Goal: Information Seeking & Learning: Learn about a topic

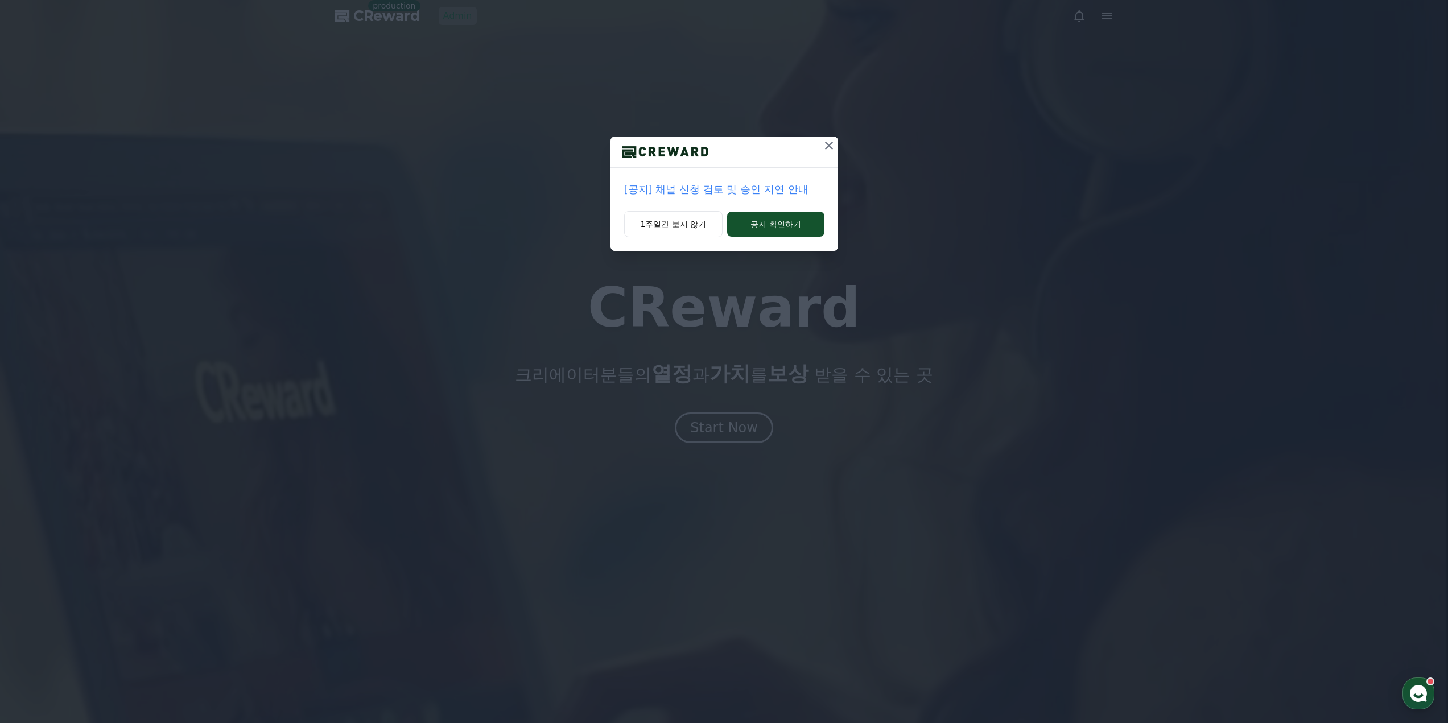
drag, startPoint x: 0, startPoint y: 0, endPoint x: 458, endPoint y: 18, distance: 457.9
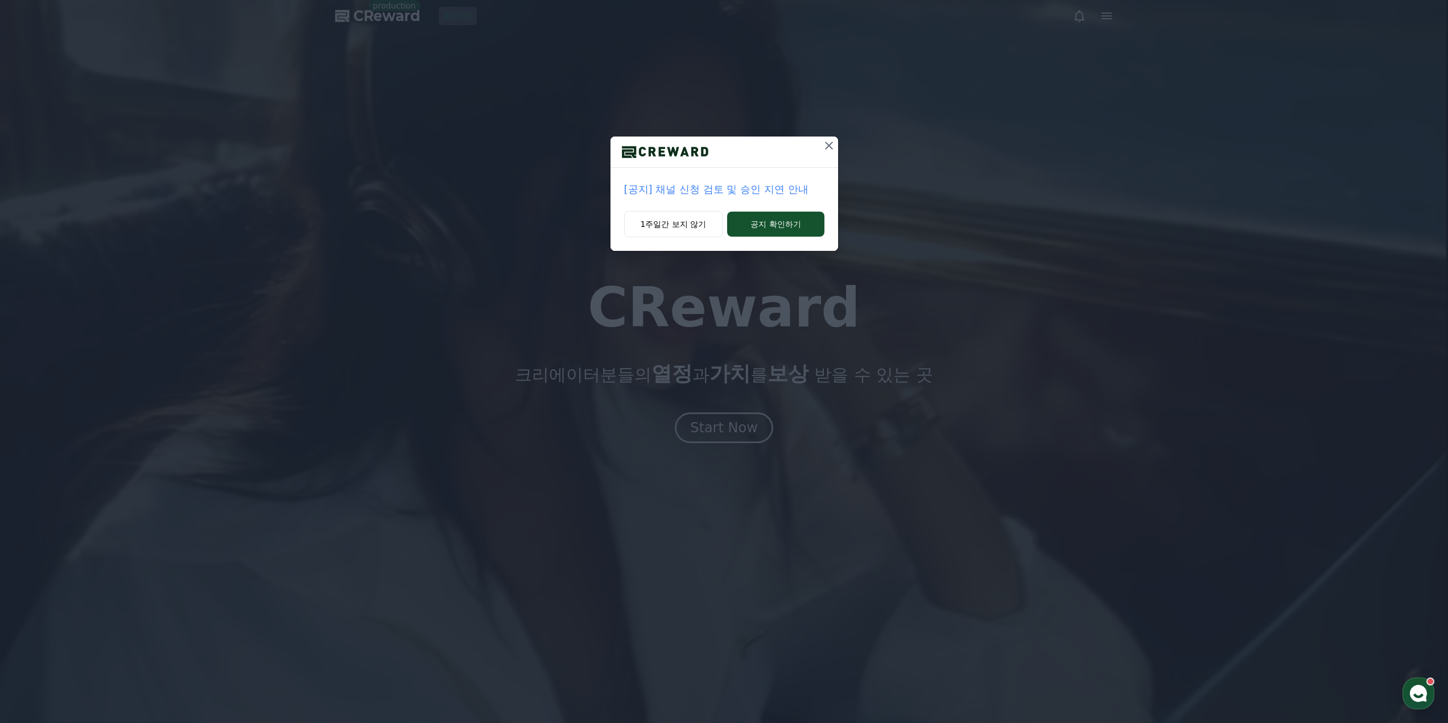
click at [458, 18] on div "[공지] 채널 신청 검토 및 승인 지연 안내 1주일간 보지 않기 공지 확인하기" at bounding box center [724, 134] width 1448 height 269
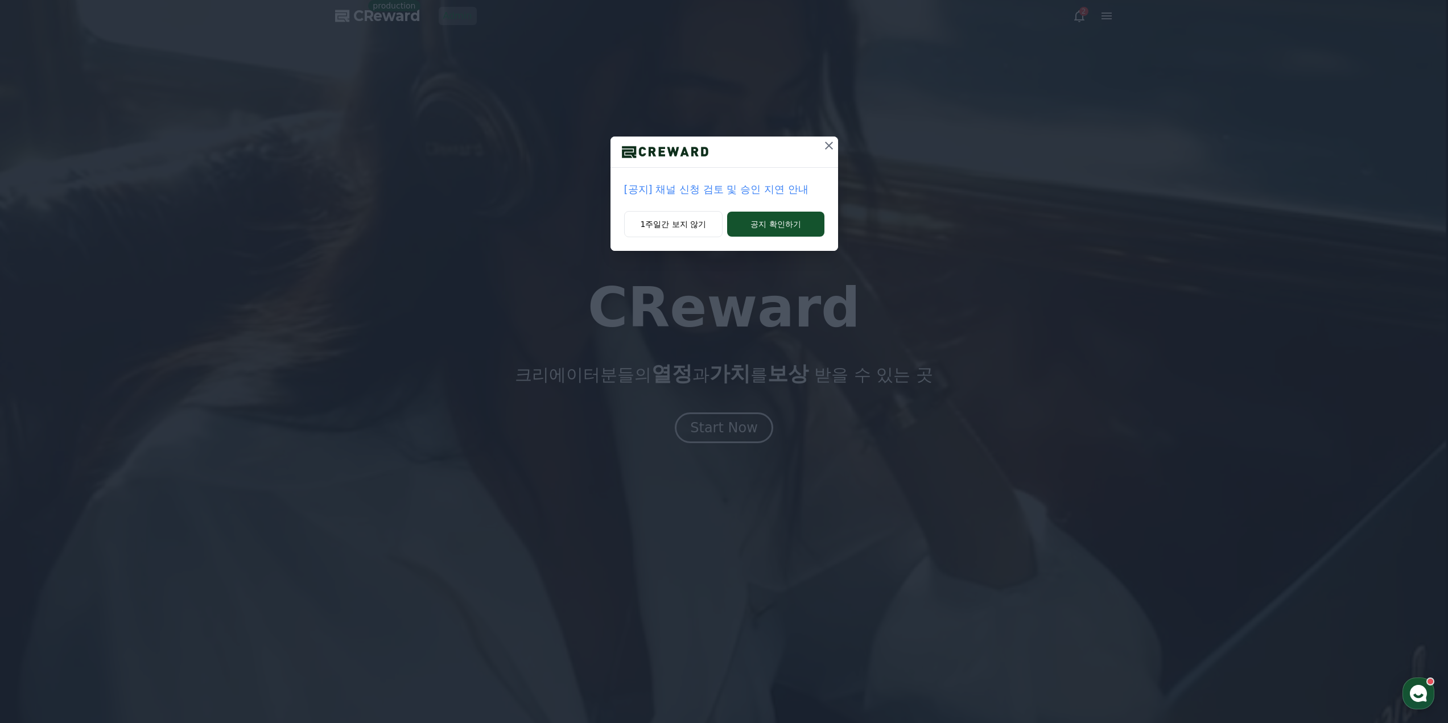
drag, startPoint x: 830, startPoint y: 143, endPoint x: 782, endPoint y: 129, distance: 49.3
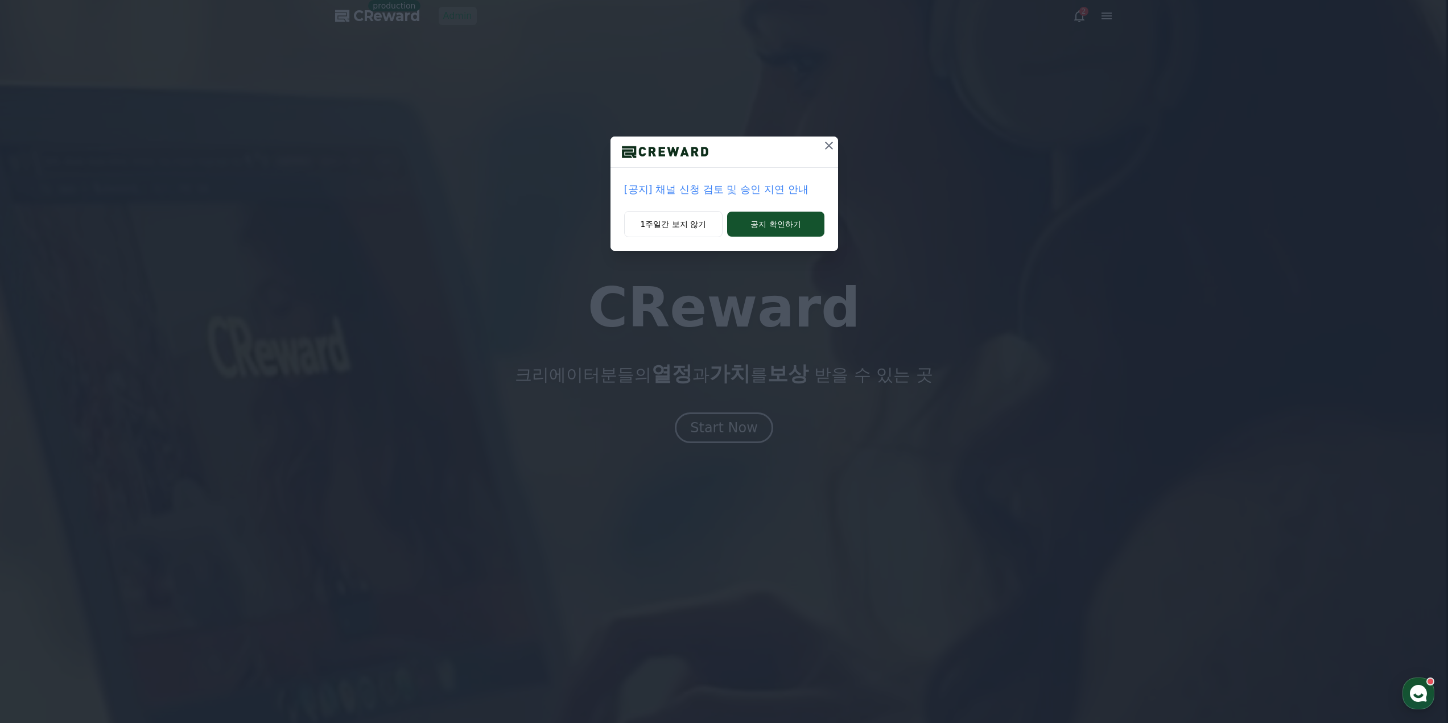
click at [829, 143] on icon at bounding box center [829, 146] width 14 height 14
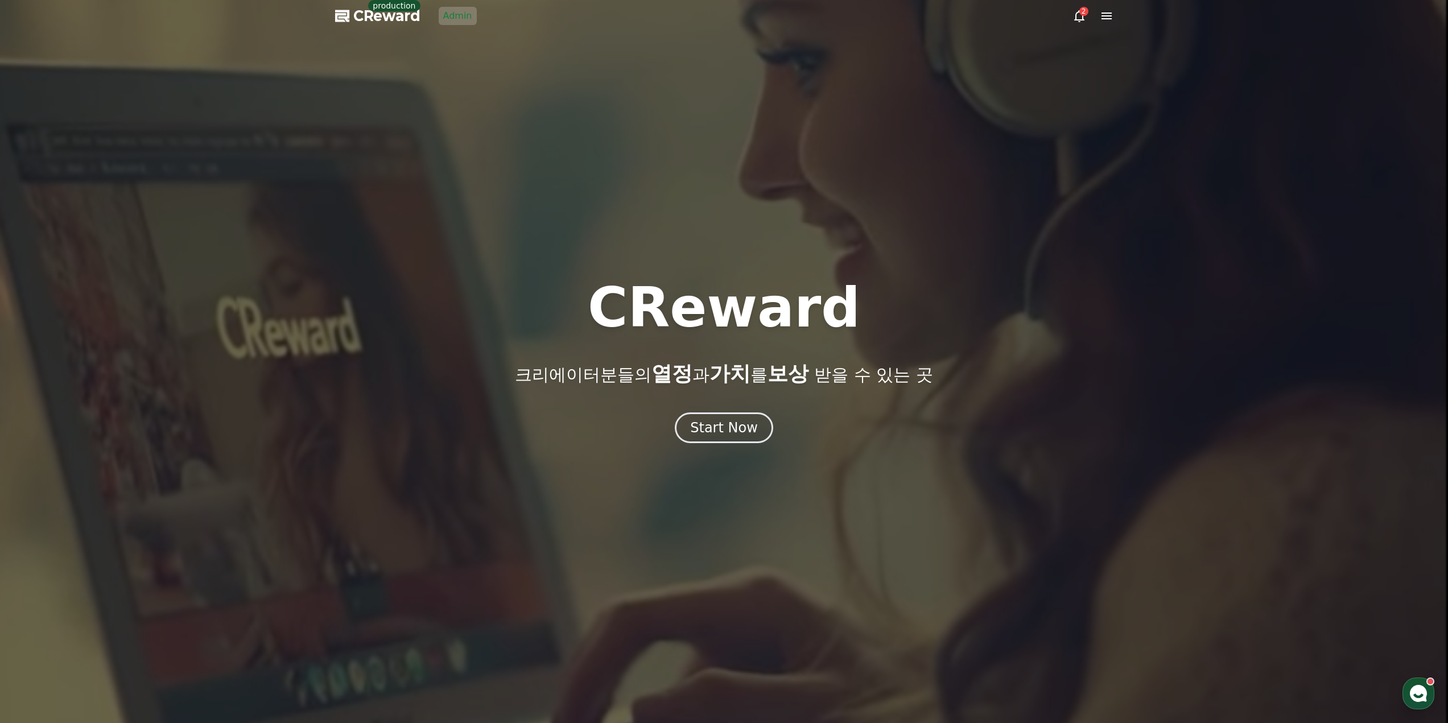
click at [455, 14] on link "Admin" at bounding box center [458, 16] width 38 height 18
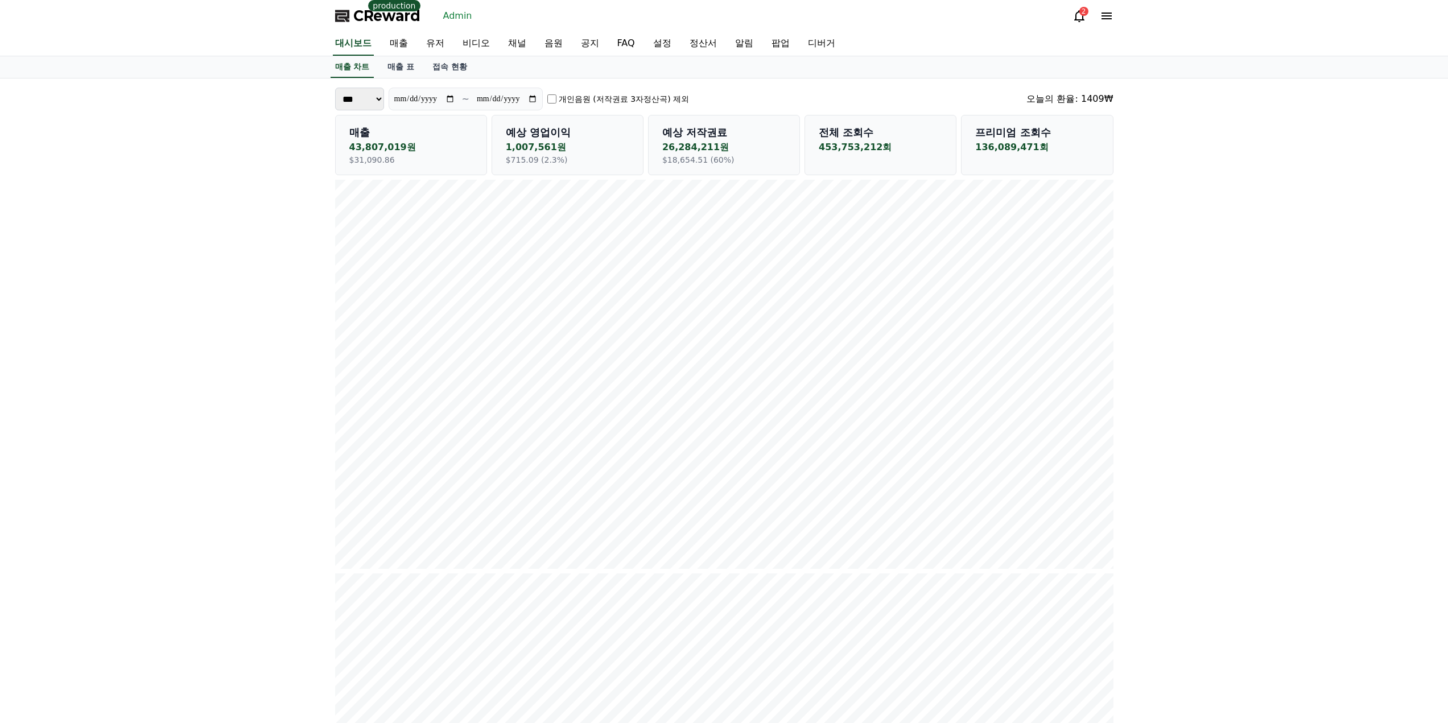
click at [629, 95] on label "개인음원 (저작권료 3자정산곡) 제외" at bounding box center [624, 98] width 130 height 11
click at [616, 102] on label "개인음원 (저작권료 3자정산곡) 제외" at bounding box center [624, 98] width 130 height 11
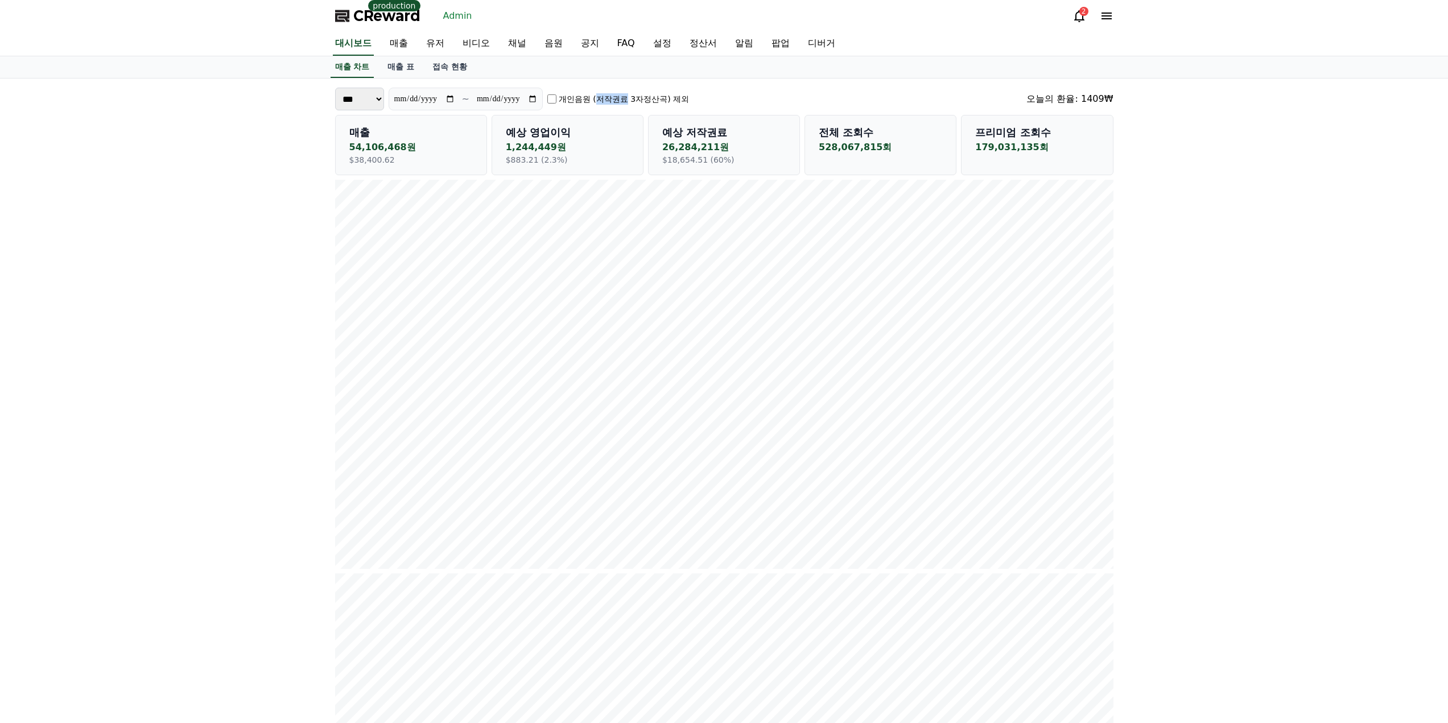
click at [618, 102] on label "개인음원 (저작권료 3자정산곡) 제외" at bounding box center [624, 98] width 130 height 11
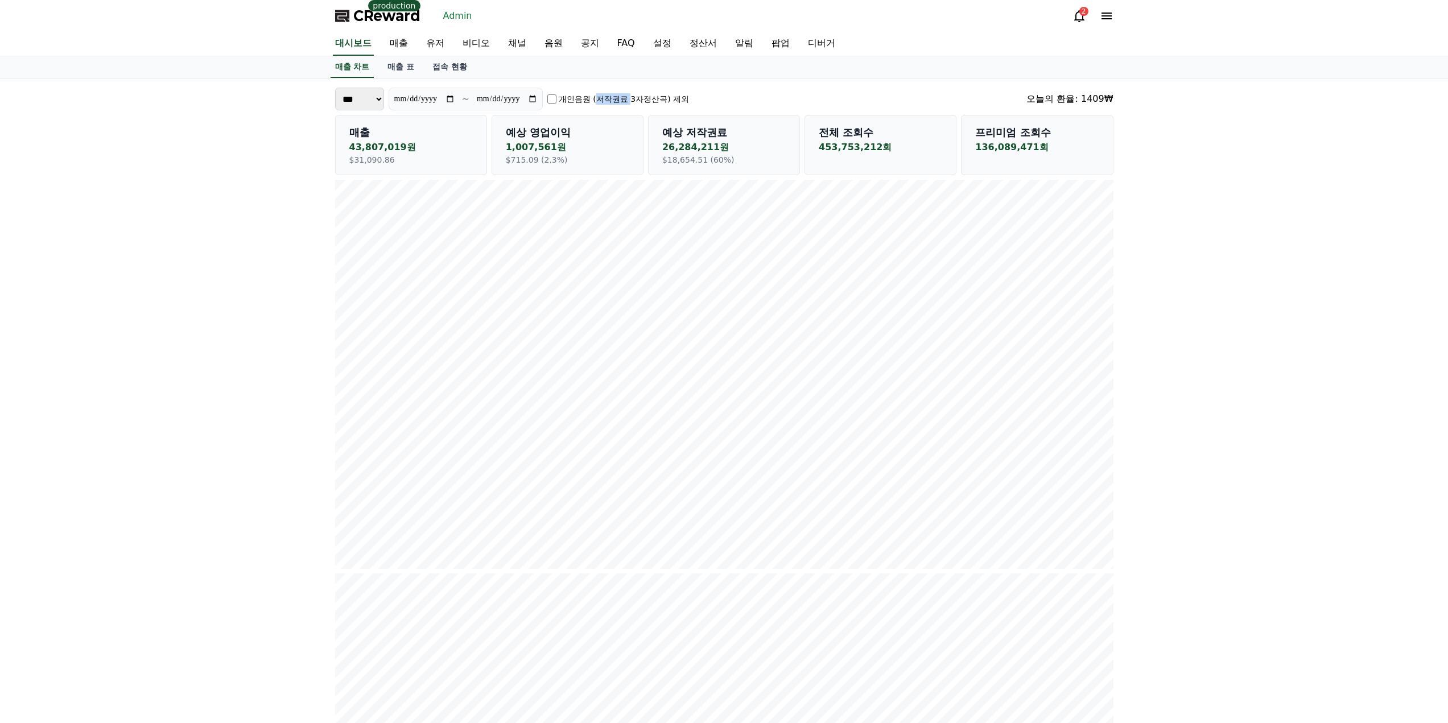
click at [618, 102] on label "개인음원 (저작권료 3자정산곡) 제외" at bounding box center [624, 98] width 130 height 11
click at [651, 102] on label "개인음원 (저작권료 3자정산곡) 제외" at bounding box center [624, 98] width 130 height 11
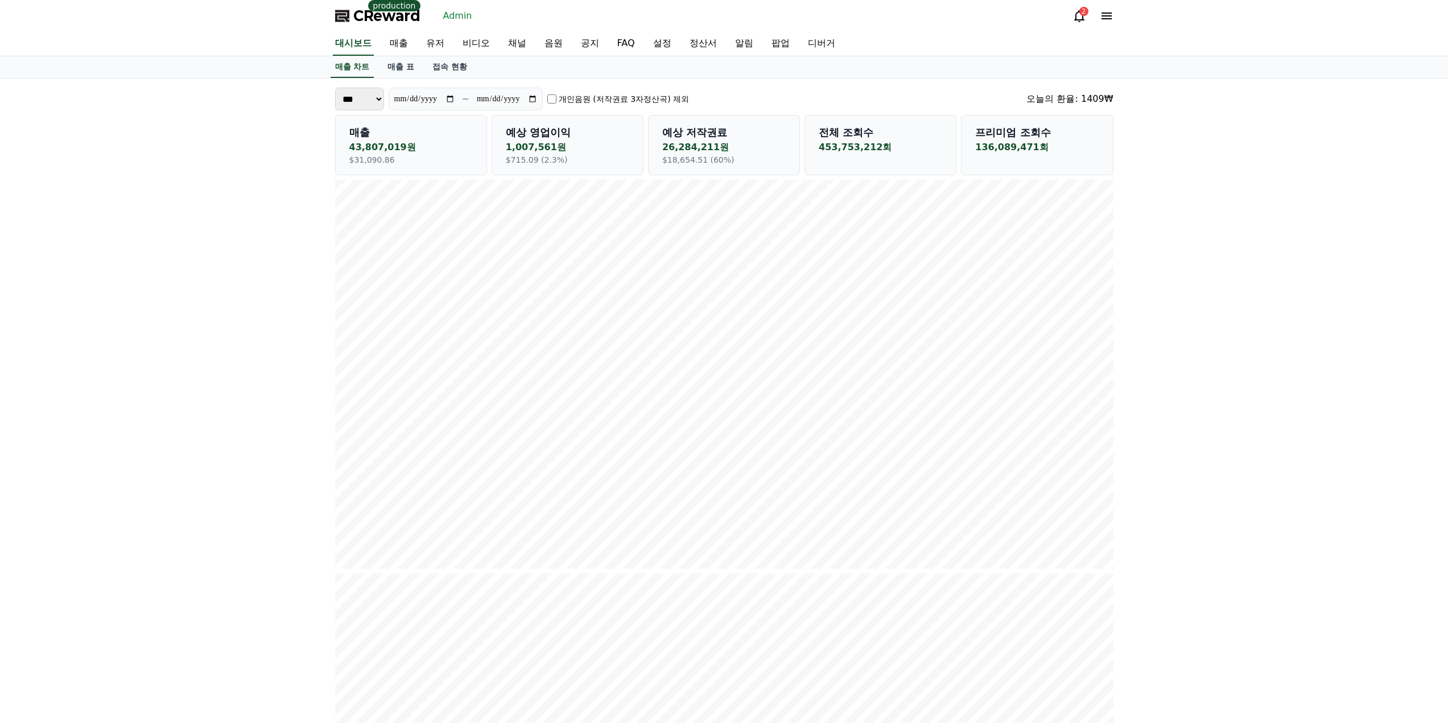
click at [714, 150] on p "26,284,211원" at bounding box center [723, 148] width 123 height 14
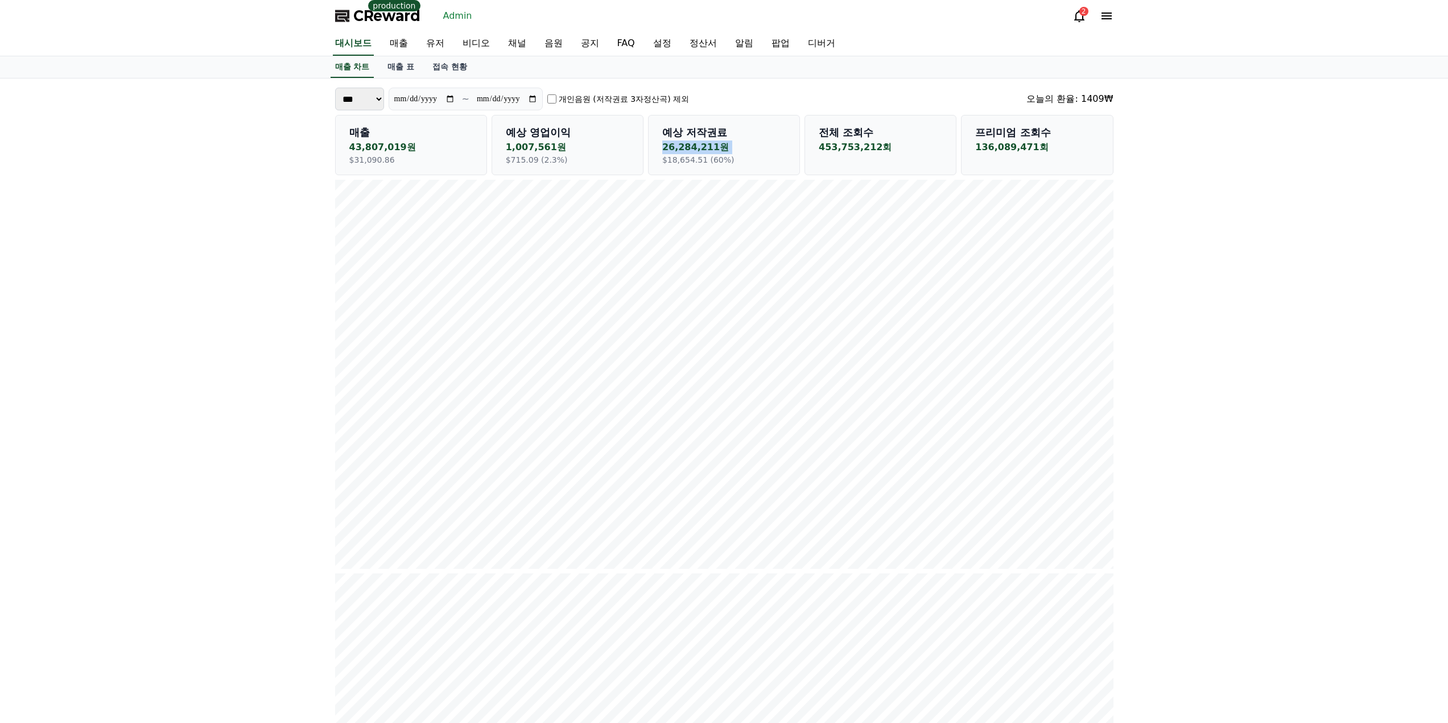
click at [734, 150] on p "26,284,211원" at bounding box center [723, 148] width 123 height 14
drag, startPoint x: 735, startPoint y: 150, endPoint x: 649, endPoint y: 153, distance: 86.0
click at [649, 153] on div "예상 저작권료 26,284,211원 $18,654.51 (60%)" at bounding box center [724, 145] width 152 height 60
click at [699, 149] on p "26,284,211원" at bounding box center [723, 148] width 123 height 14
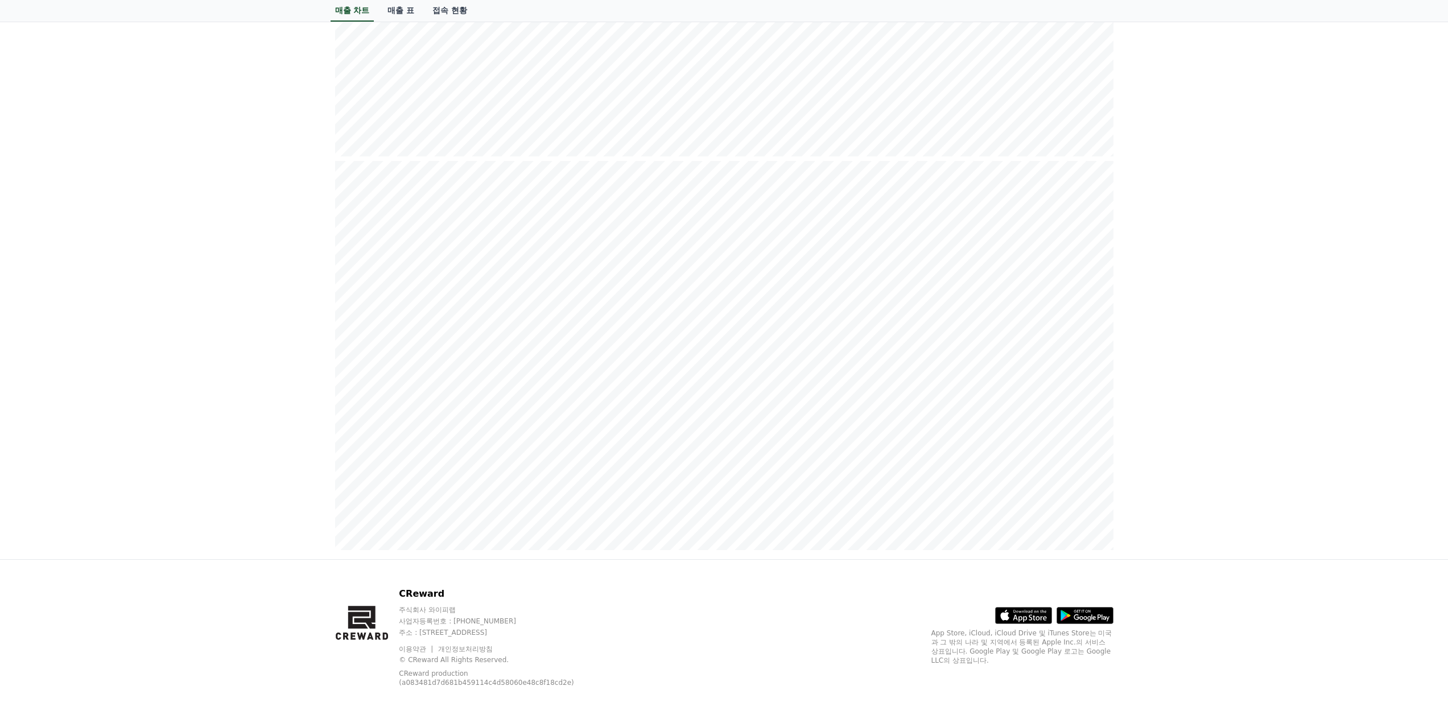
scroll to position [1201, 0]
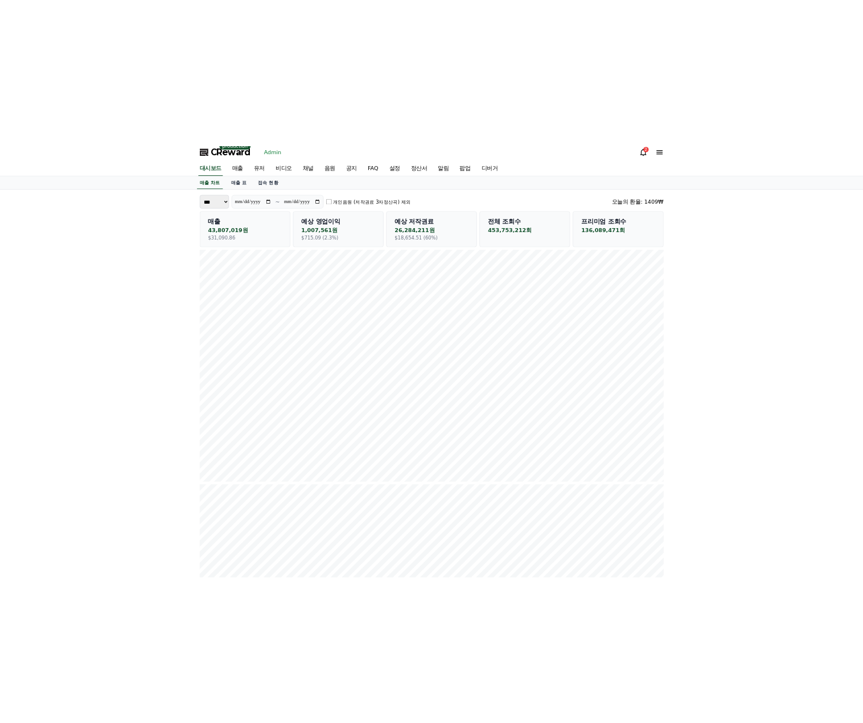
scroll to position [0, 0]
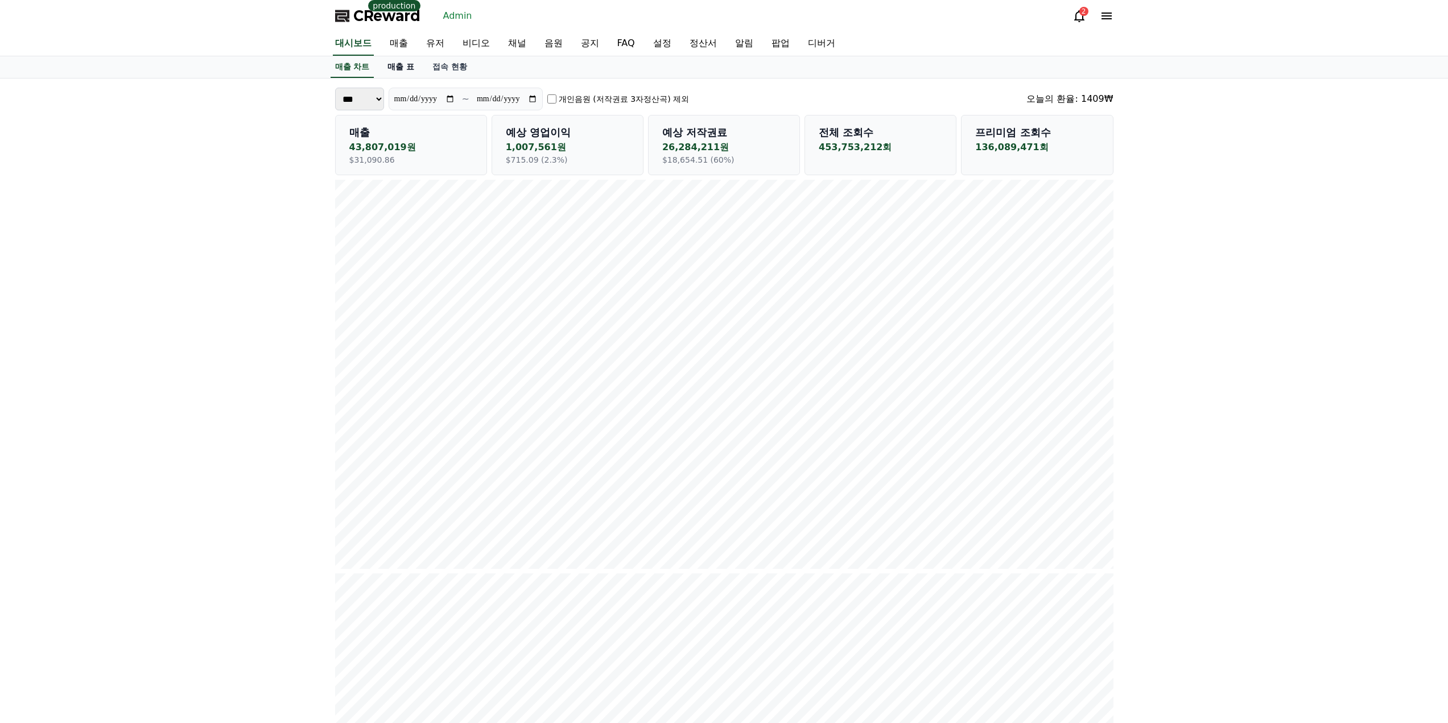
click at [410, 69] on link "매출 표" at bounding box center [400, 67] width 45 height 22
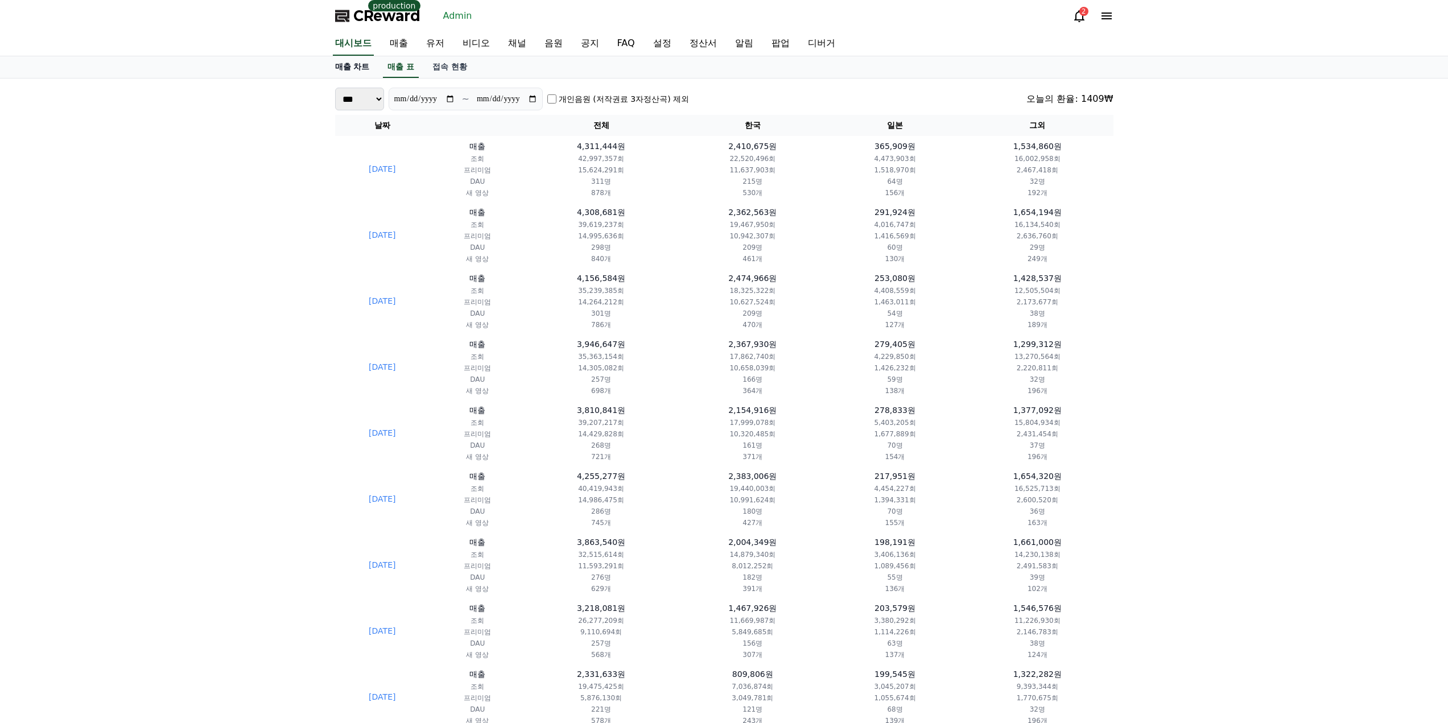
click at [359, 64] on link "매출 차트" at bounding box center [352, 67] width 53 height 22
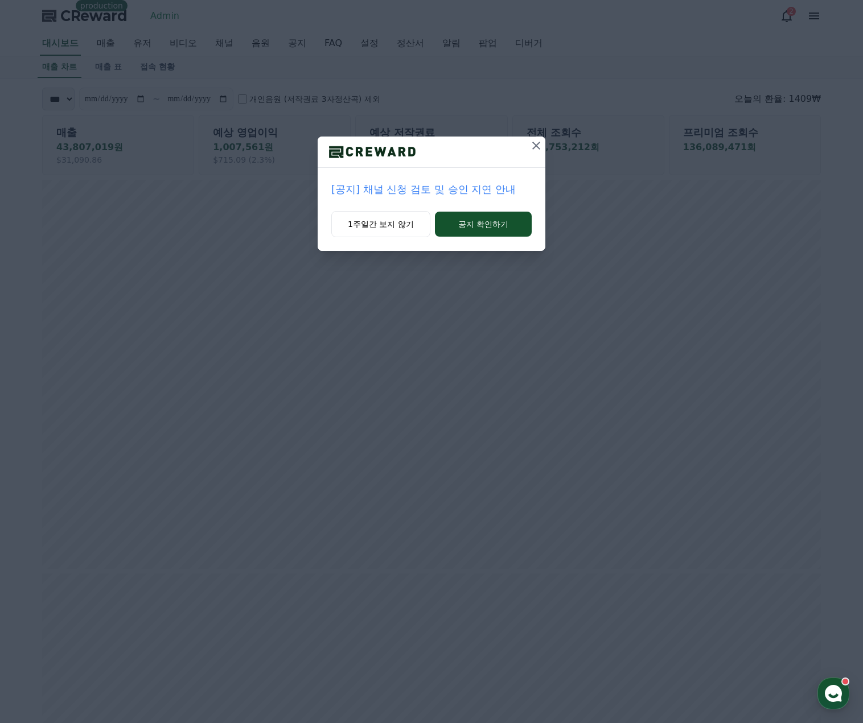
click at [528, 145] on button at bounding box center [536, 146] width 18 height 18
